Goal: Check status: Check status

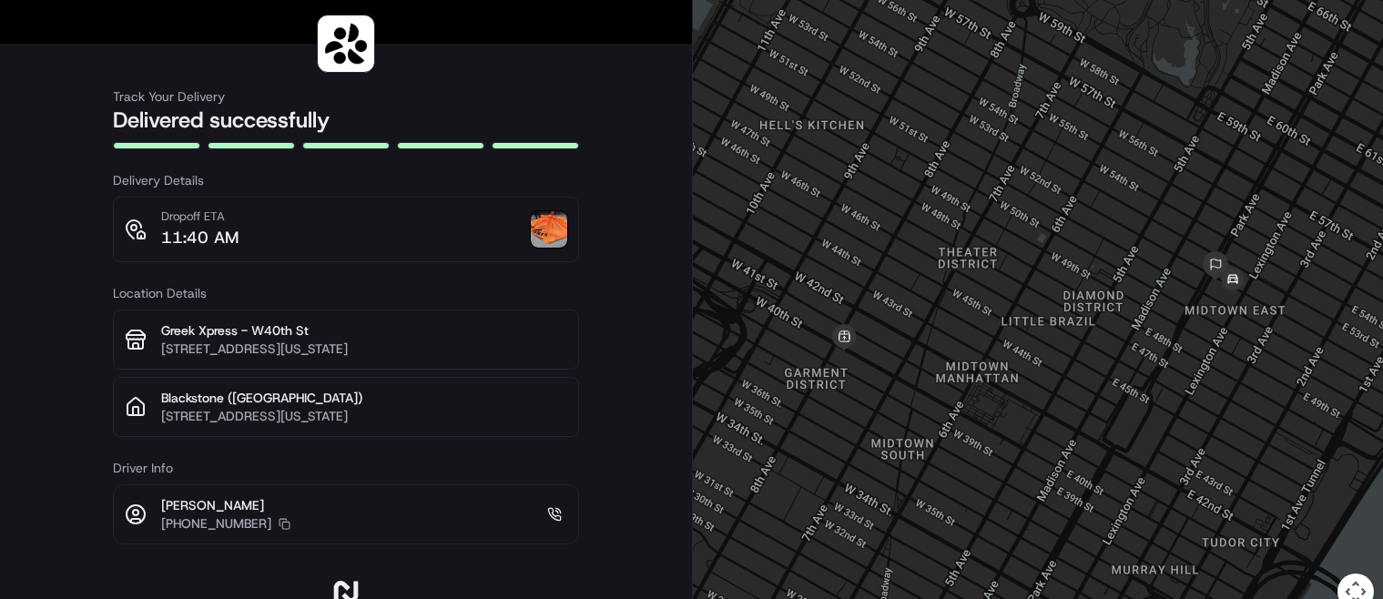
click at [550, 229] on img at bounding box center [549, 229] width 36 height 36
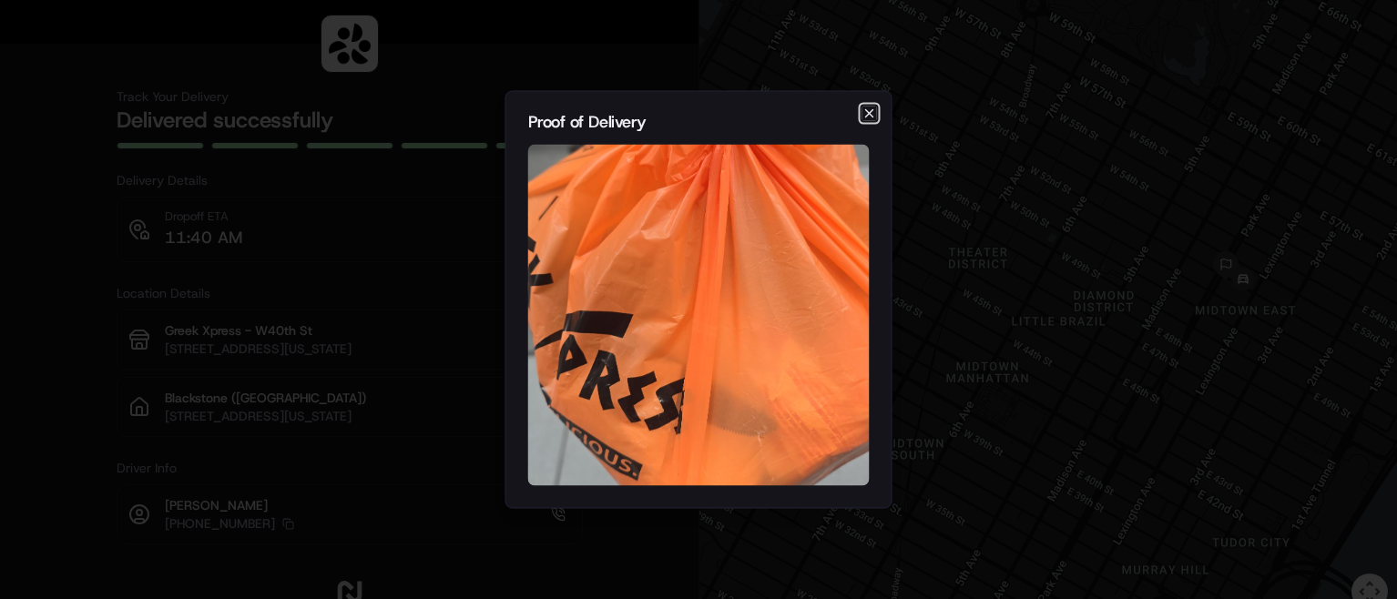
click at [876, 117] on icon "button" at bounding box center [869, 114] width 15 height 15
